Goal: Task Accomplishment & Management: Manage account settings

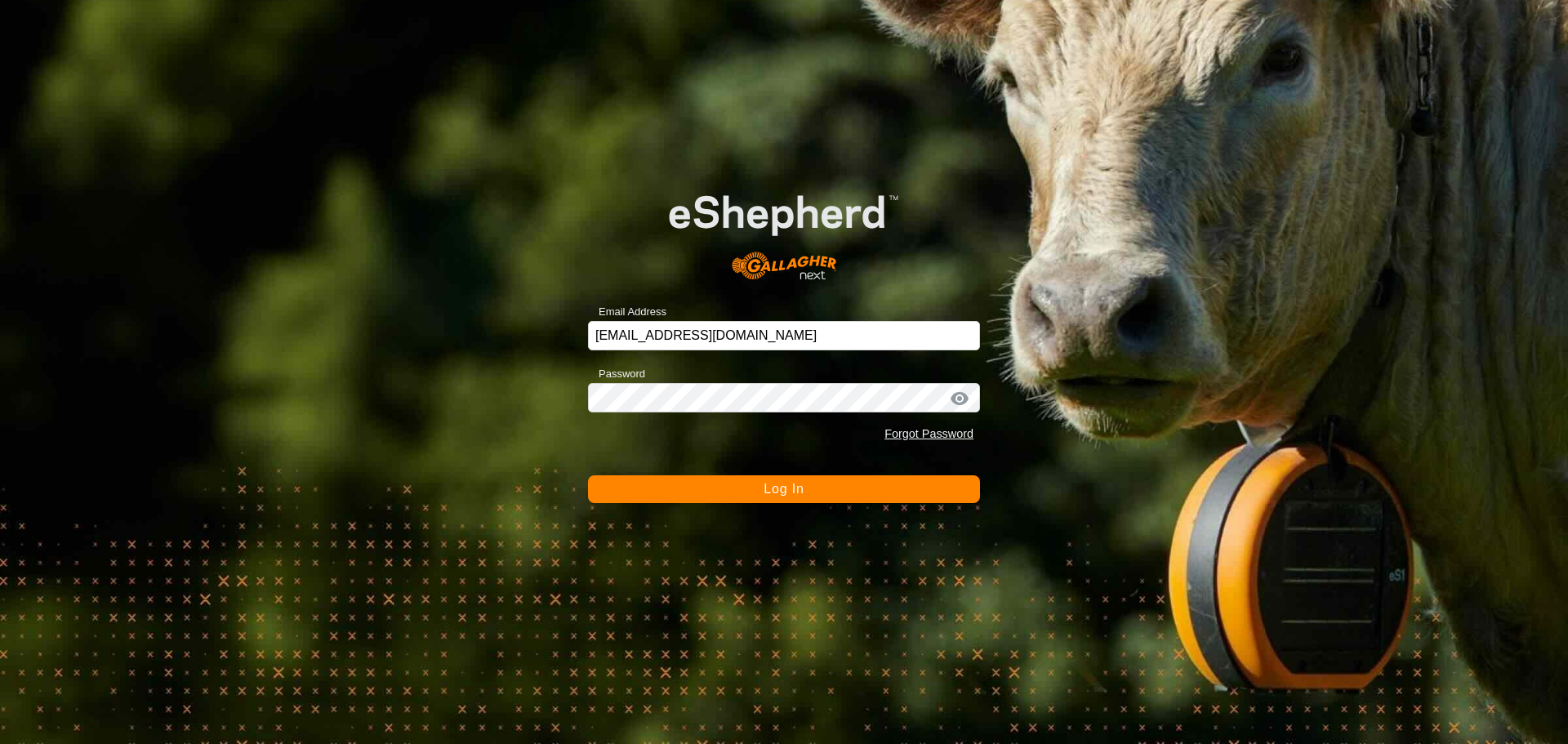
click at [743, 498] on button "Log In" at bounding box center [783, 489] width 392 height 27
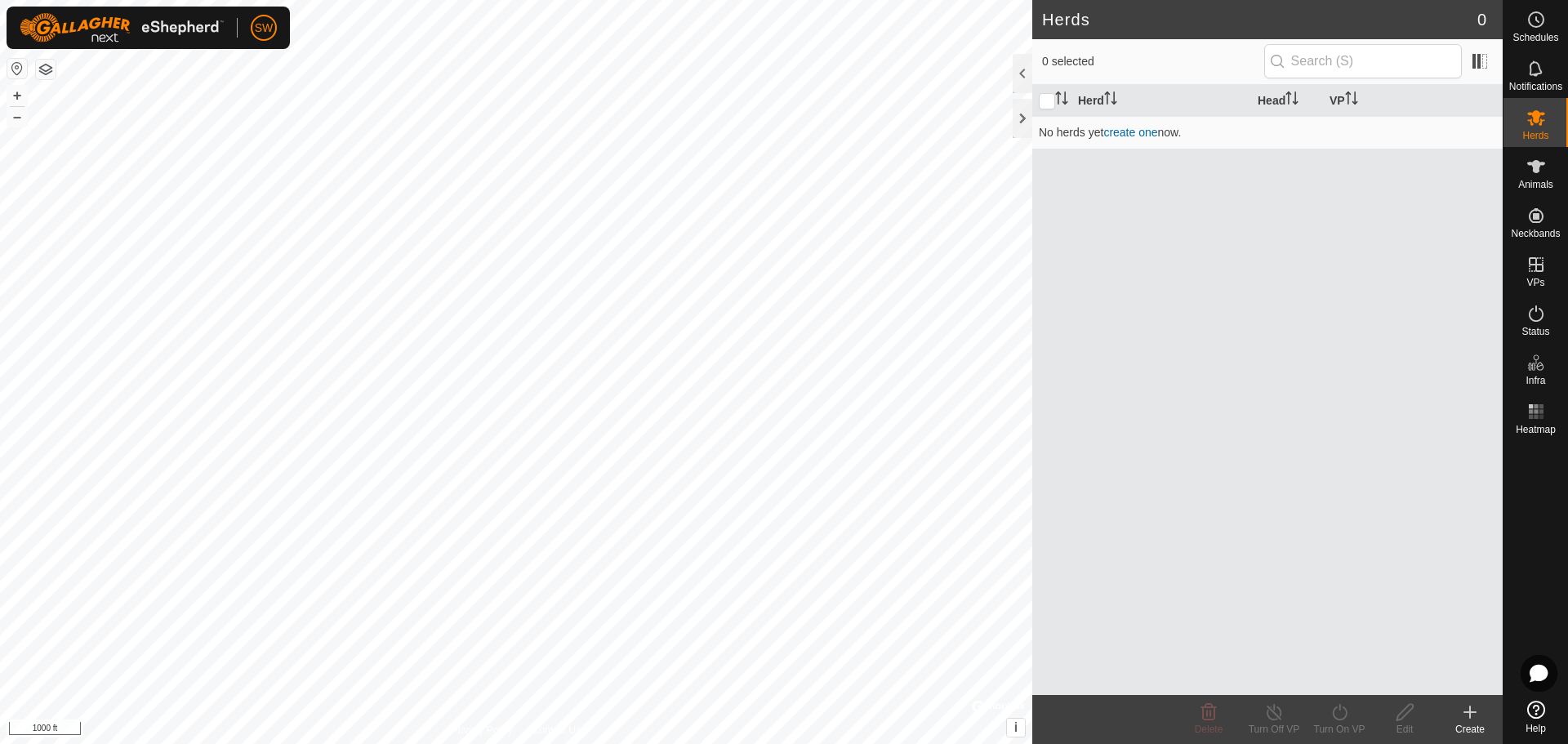
click at [1541, 715] on icon at bounding box center [1536, 710] width 18 height 18
click at [261, 37] on p-avatar "SW" at bounding box center [263, 27] width 26 height 26
click at [295, 123] on link "Logout" at bounding box center [339, 125] width 161 height 26
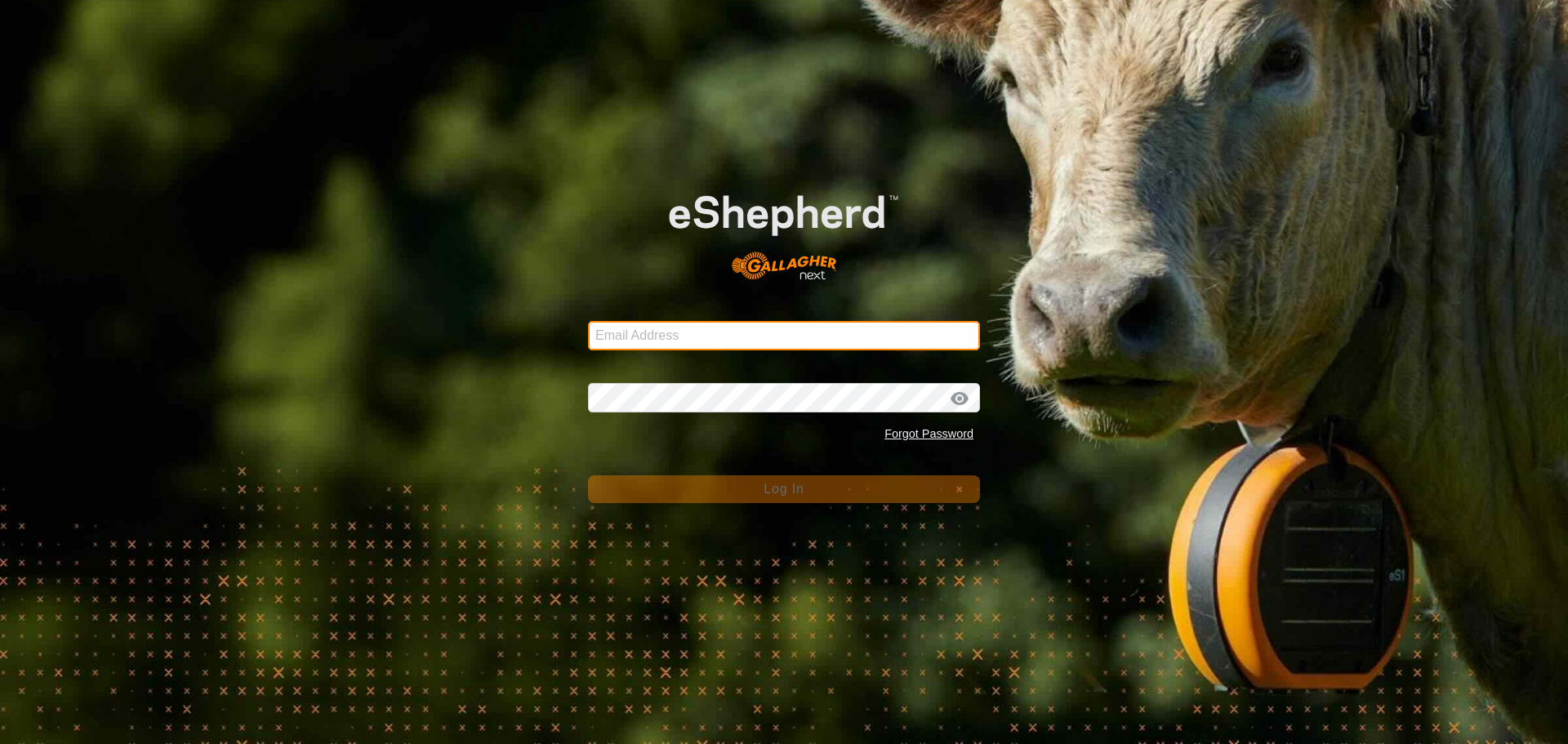
type input "[EMAIL_ADDRESS][DOMAIN_NAME]"
